Goal: Task Accomplishment & Management: Manage account settings

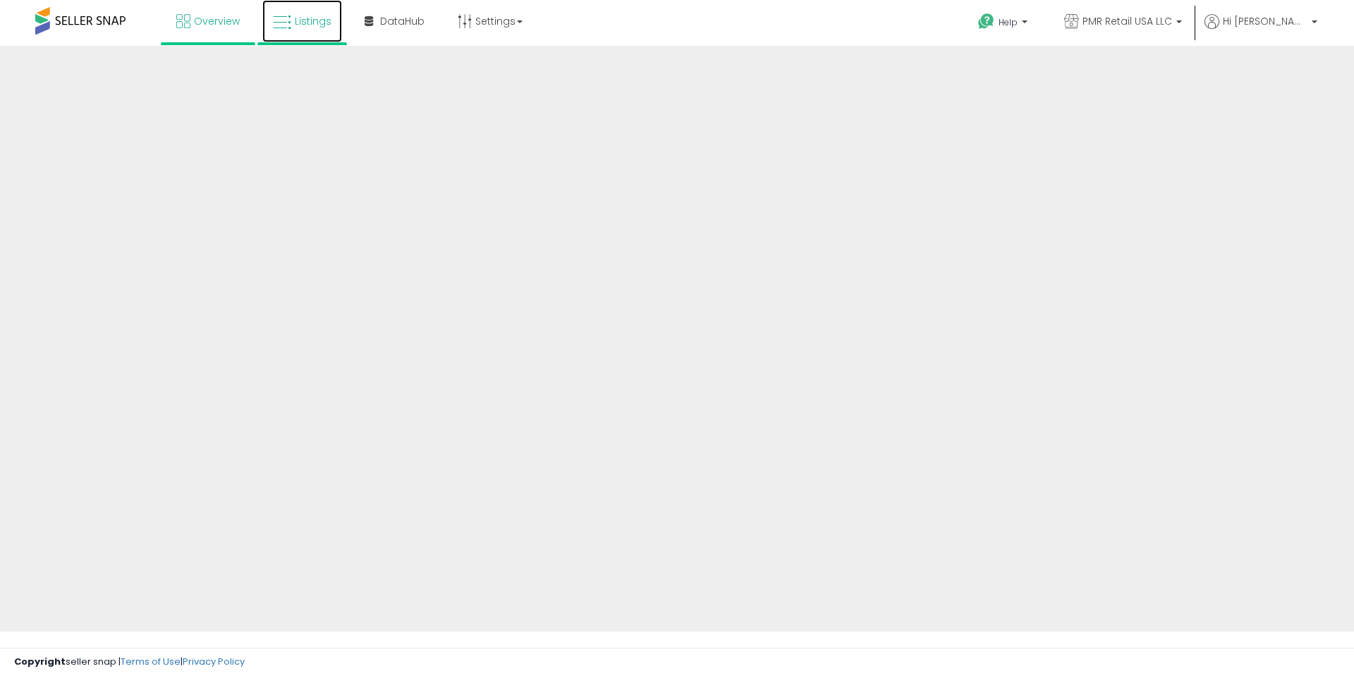
click at [291, 23] on link "Listings" at bounding box center [302, 21] width 80 height 42
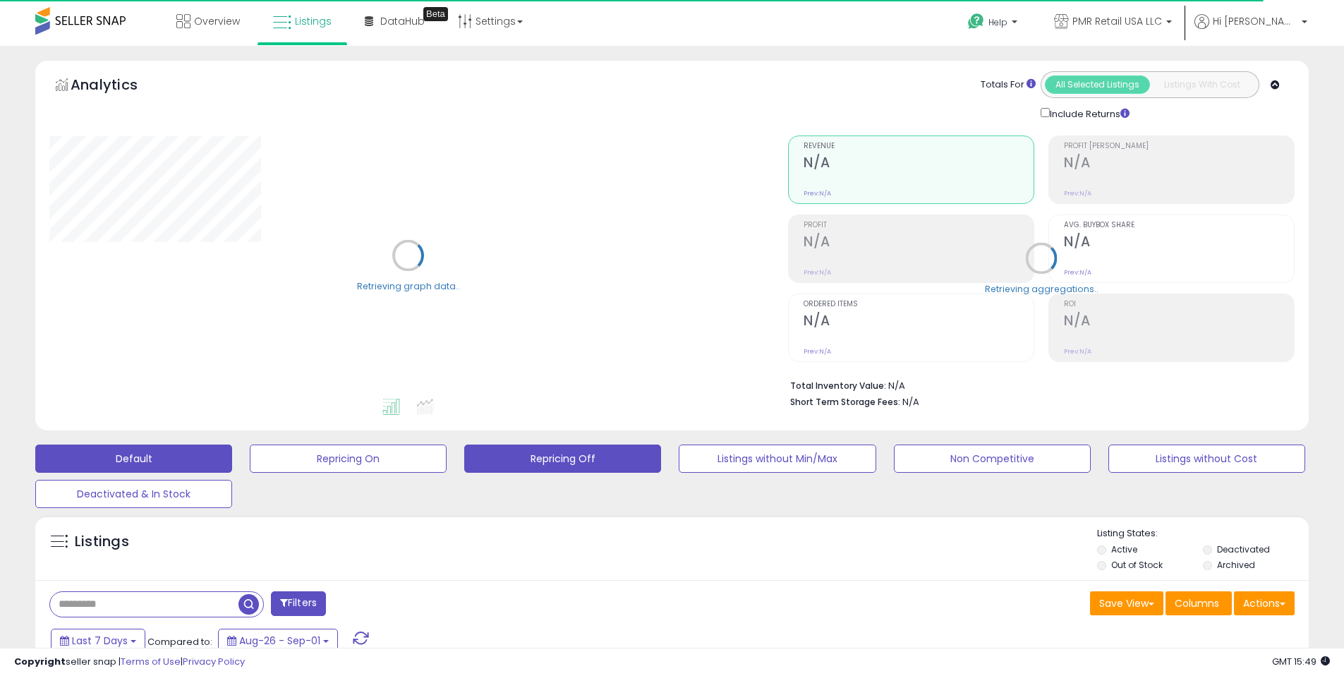
click at [542, 465] on button "Repricing Off" at bounding box center [562, 458] width 197 height 28
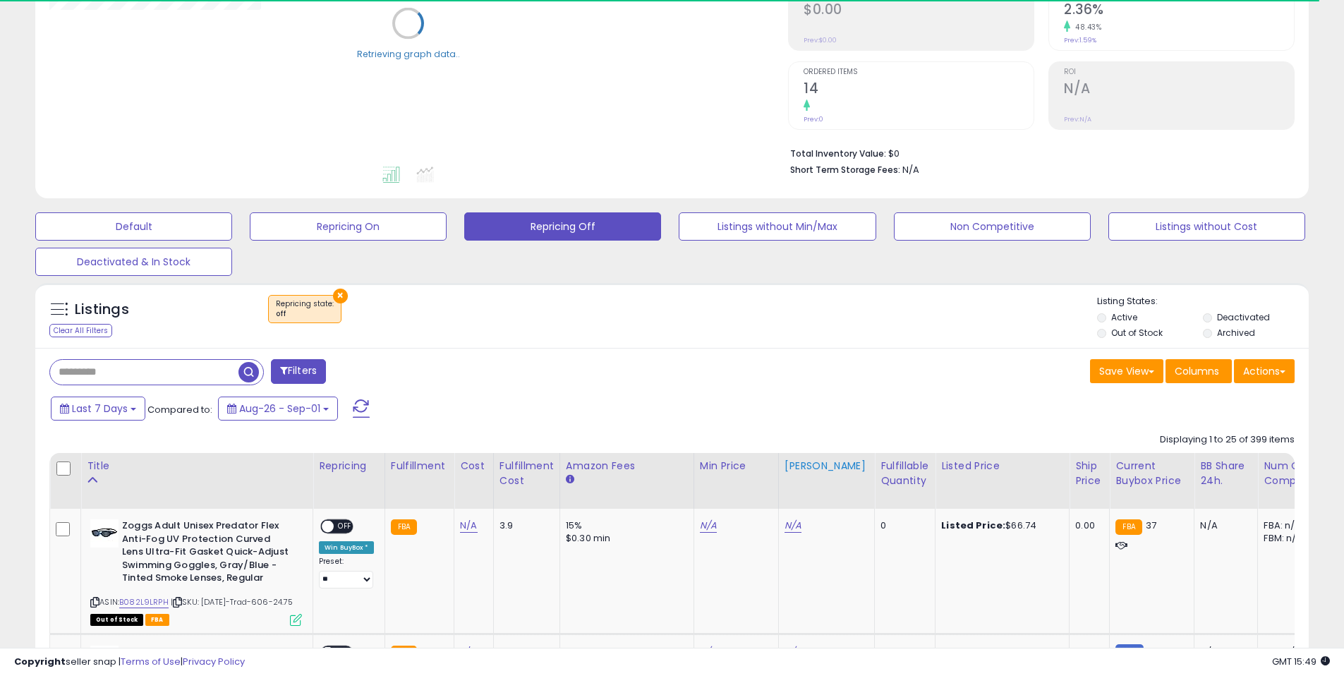
scroll to position [233, 0]
click at [880, 458] on div "Fulfillable Quantity" at bounding box center [904, 473] width 49 height 30
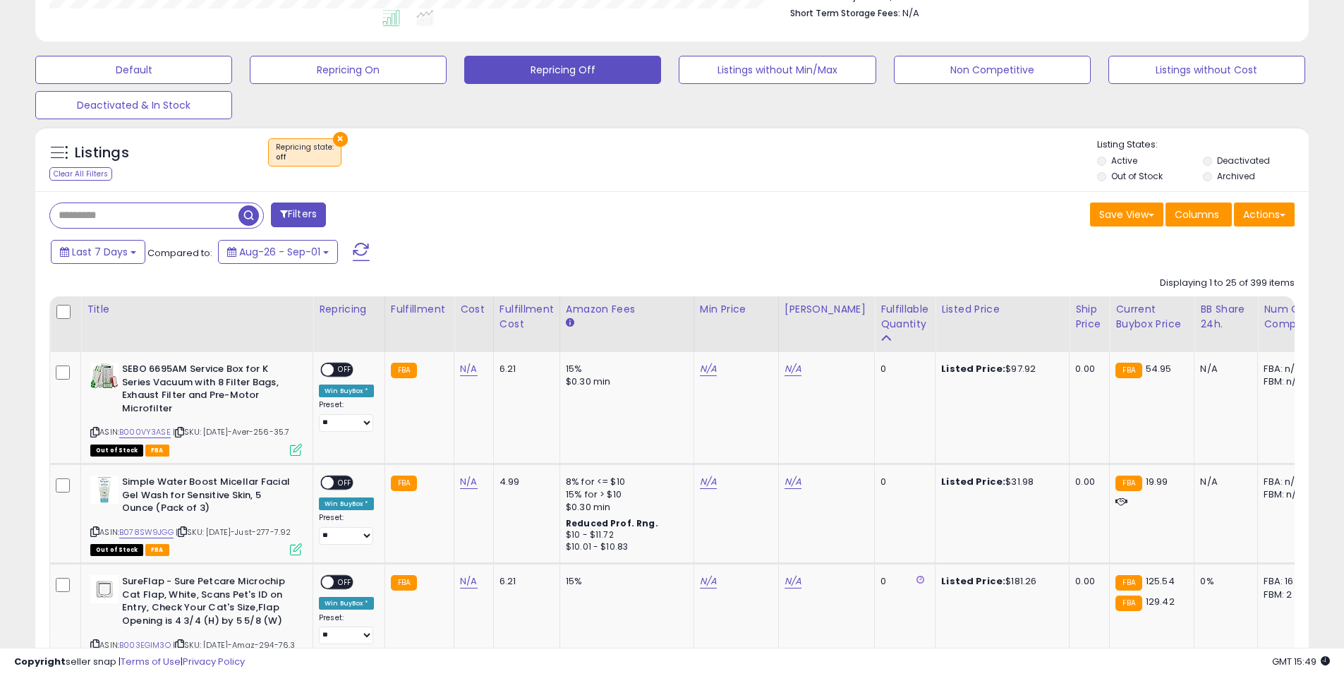
scroll to position [402, 0]
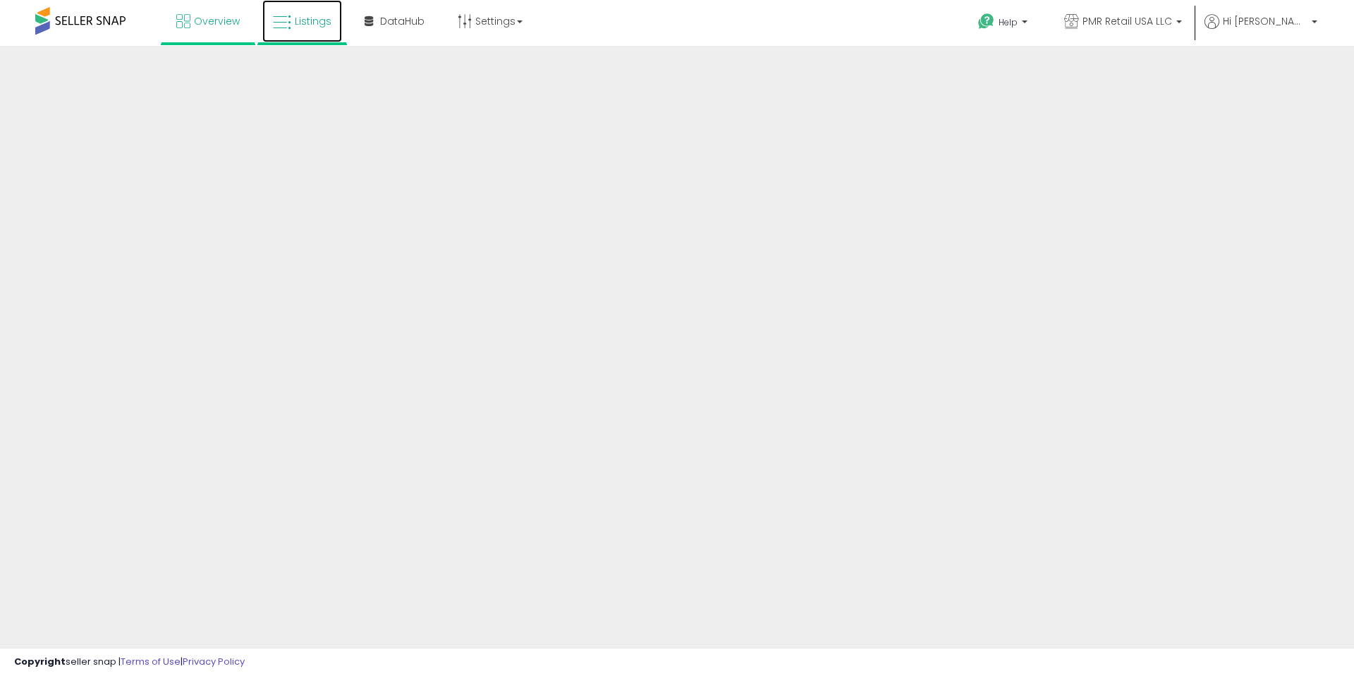
click at [286, 25] on icon at bounding box center [282, 22] width 18 height 18
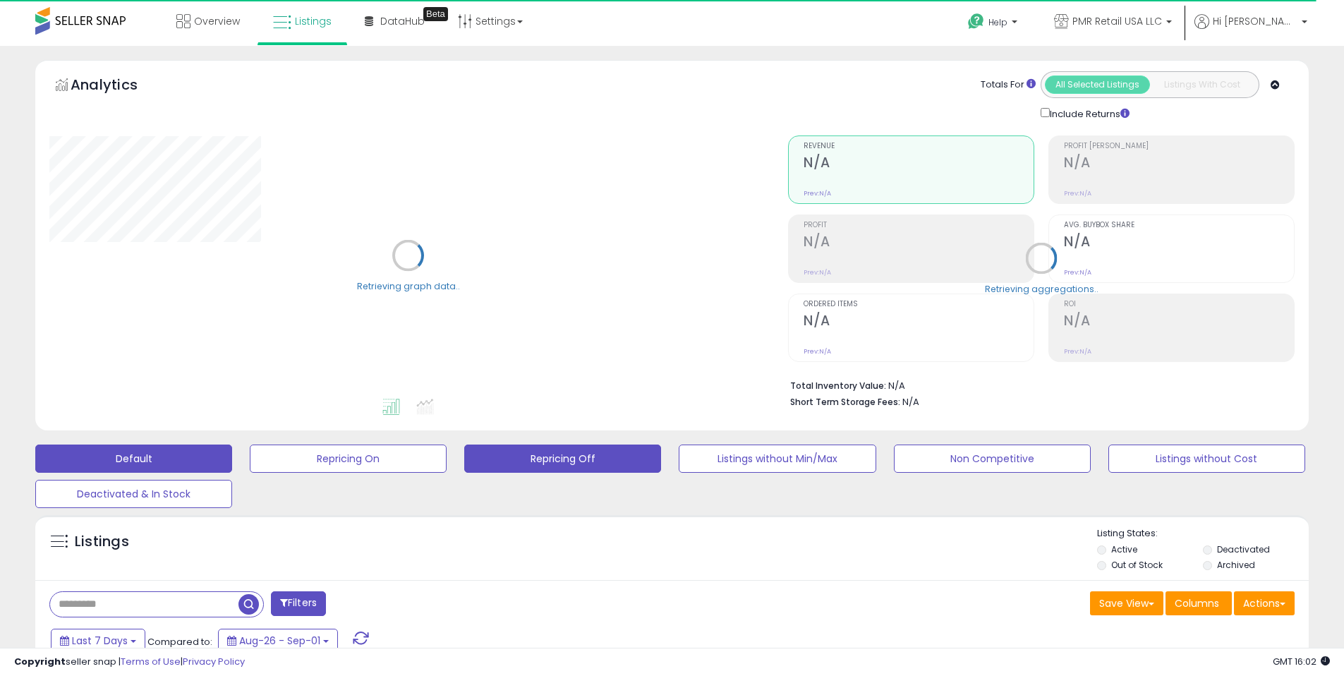
click at [577, 463] on button "Repricing Off" at bounding box center [562, 458] width 197 height 28
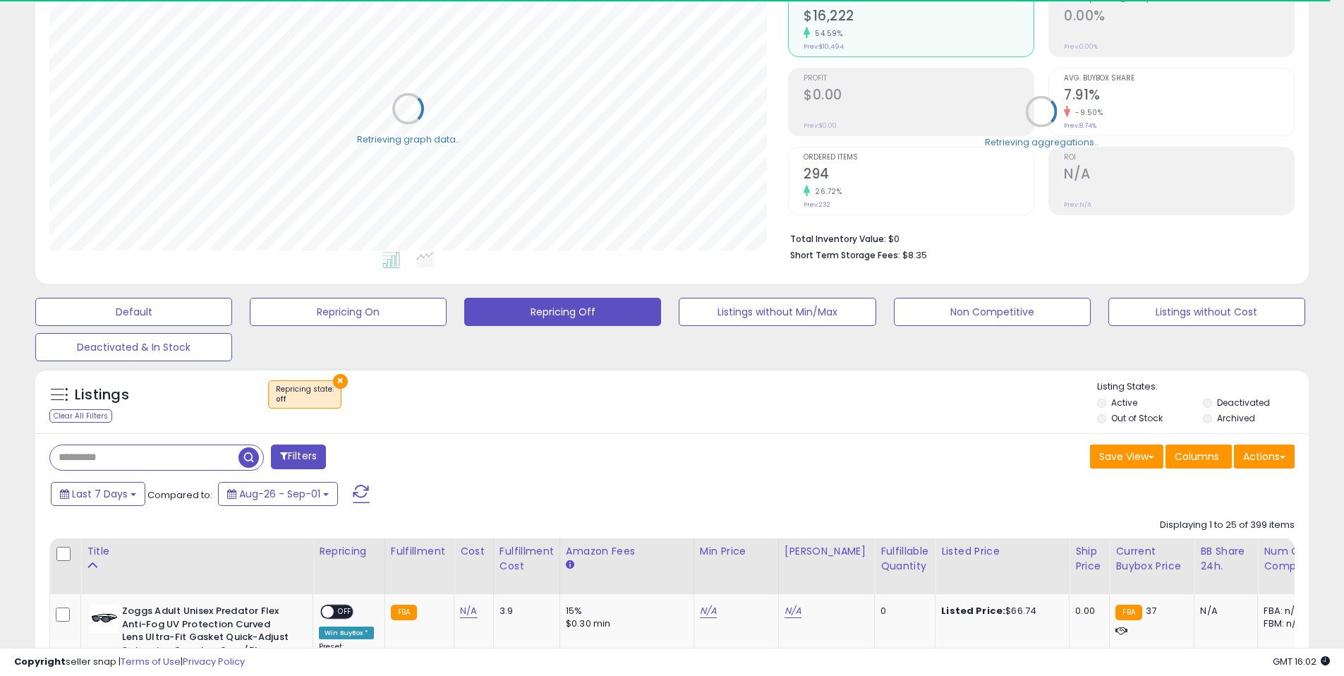
scroll to position [289, 738]
click at [880, 557] on div "Fulfillable Quantity" at bounding box center [904, 559] width 49 height 30
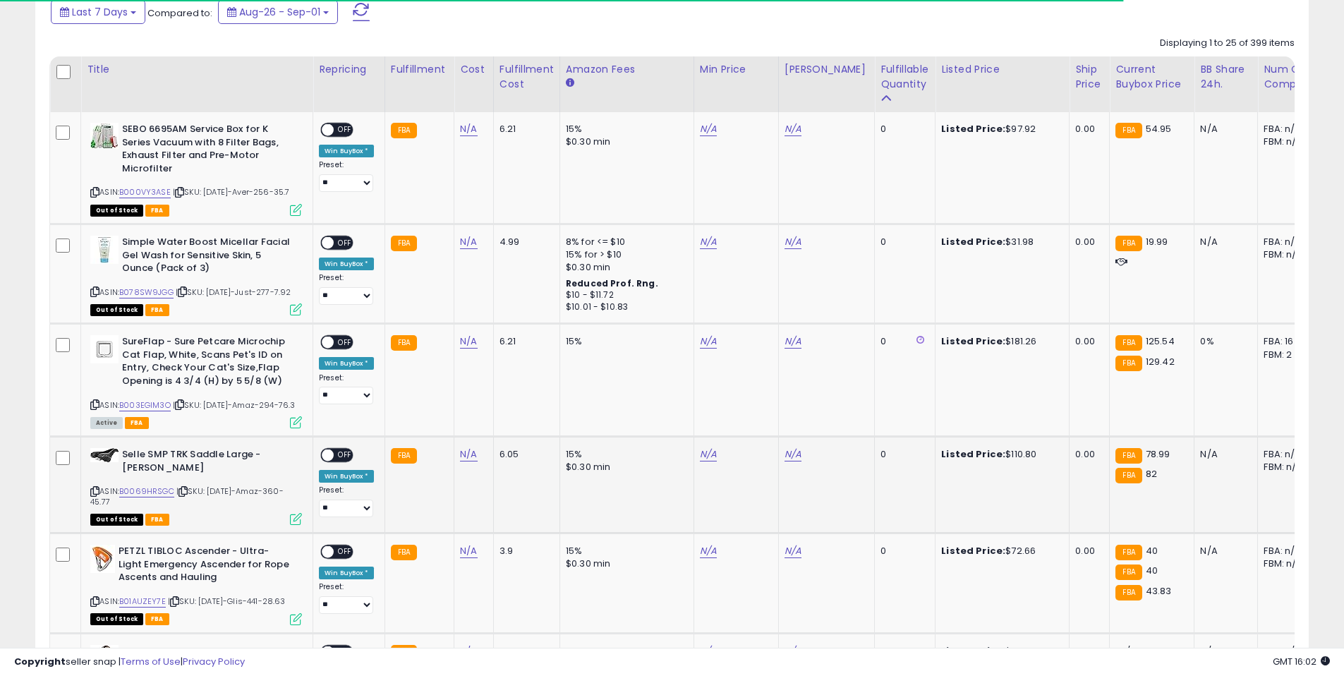
scroll to position [688, 0]
